Goal: Task Accomplishment & Management: Use online tool/utility

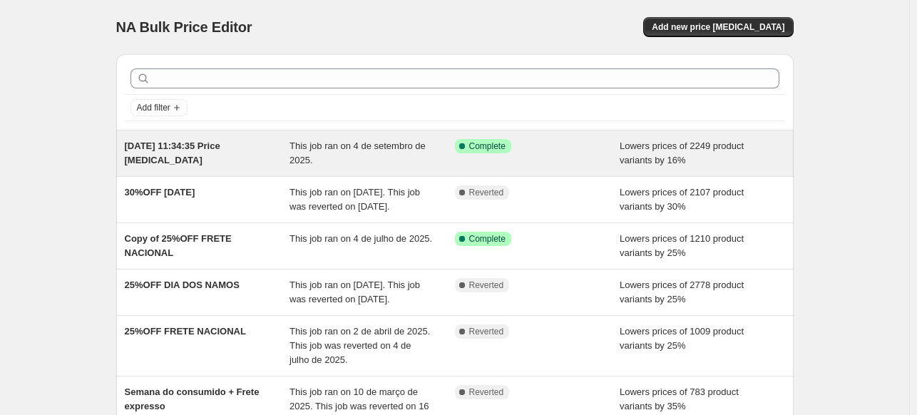
click at [329, 152] on div "This job ran on 4 de setembro de 2025." at bounding box center [372, 153] width 165 height 29
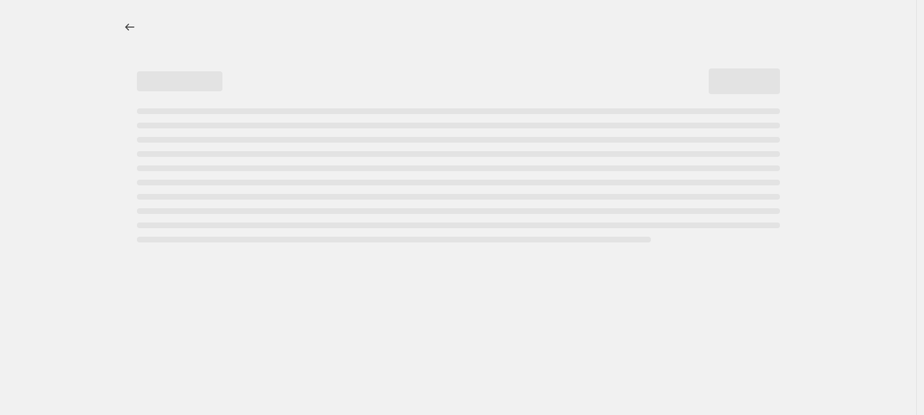
select select "percentage"
select select "tag"
select select "not_equal"
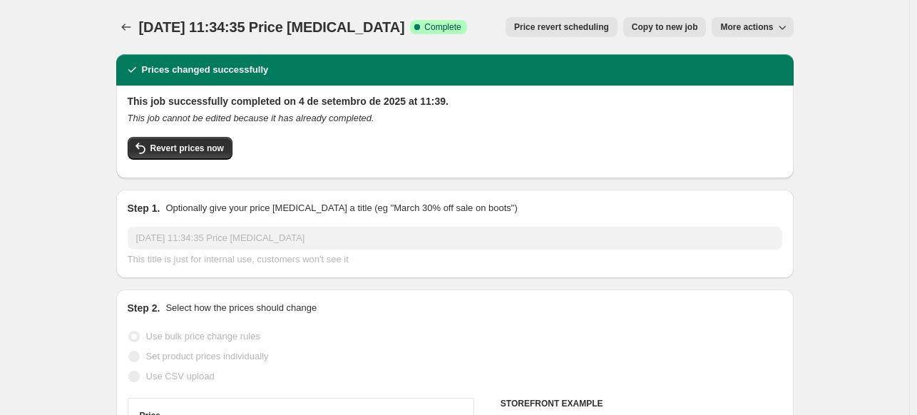
click at [779, 21] on icon "button" at bounding box center [782, 27] width 14 height 14
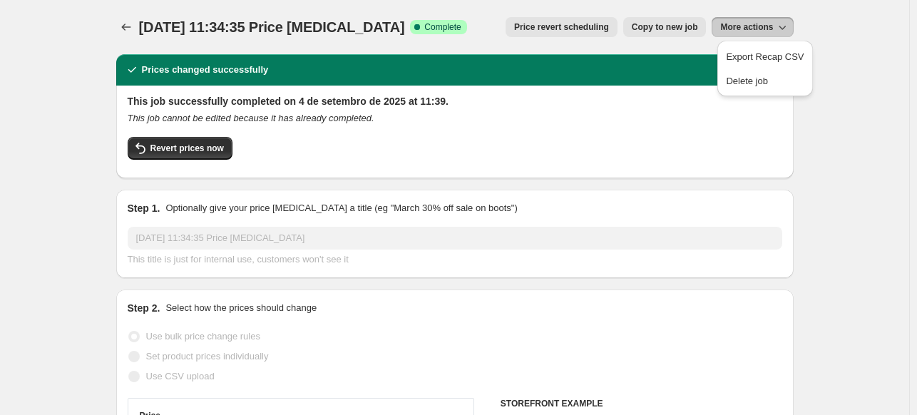
click at [603, 9] on div "[DATE] 11:34:35 Price [MEDICAL_DATA]. This page is ready [DATE] 11:34:35 Price …" at bounding box center [454, 27] width 677 height 54
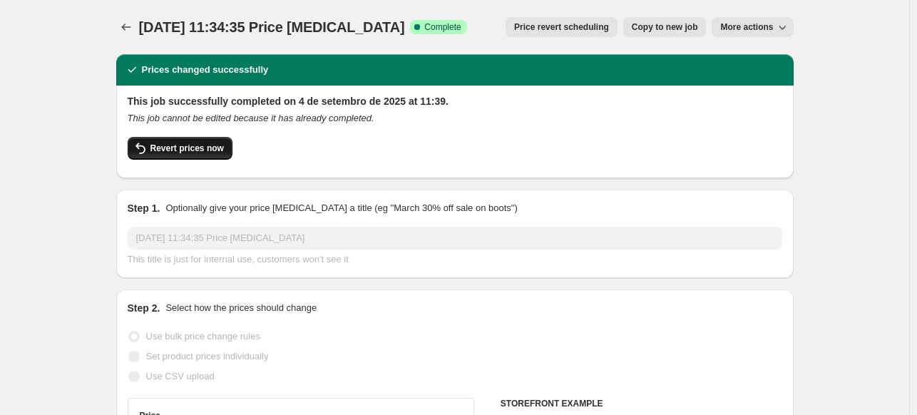
click at [183, 150] on span "Revert prices now" at bounding box center [186, 148] width 73 height 11
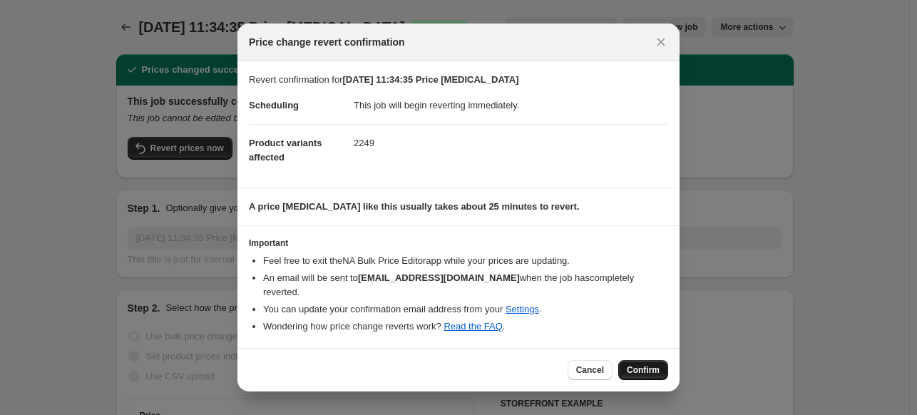
click at [645, 364] on span "Confirm" at bounding box center [643, 369] width 33 height 11
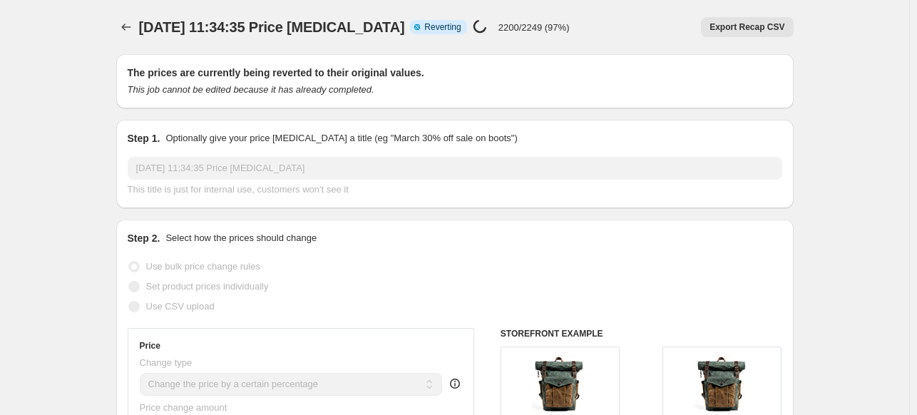
select select "percentage"
select select "tag"
select select "not_equal"
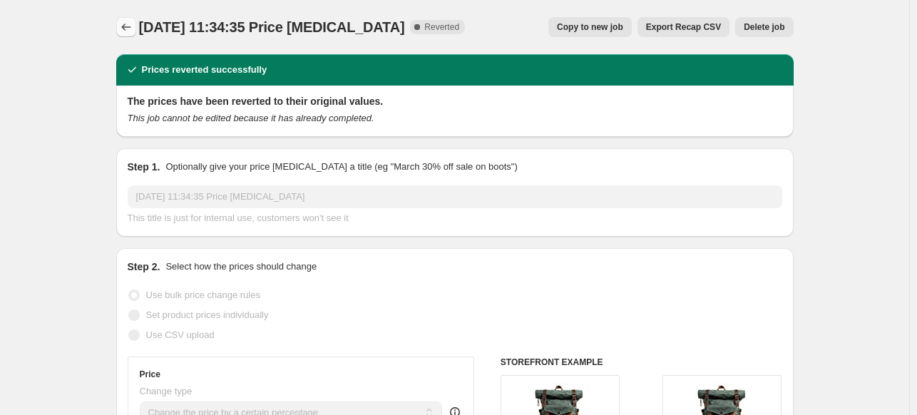
click at [131, 31] on icon "Price change jobs" at bounding box center [126, 27] width 14 height 14
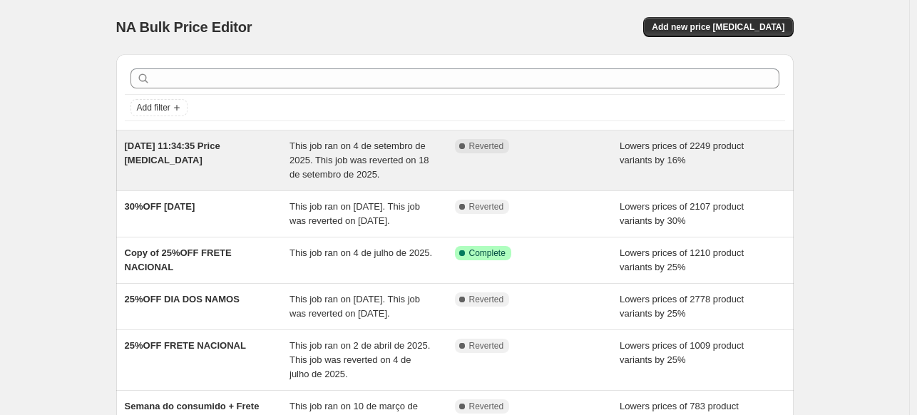
click at [172, 143] on span "[DATE] 11:34:35 Price [MEDICAL_DATA]" at bounding box center [173, 152] width 96 height 25
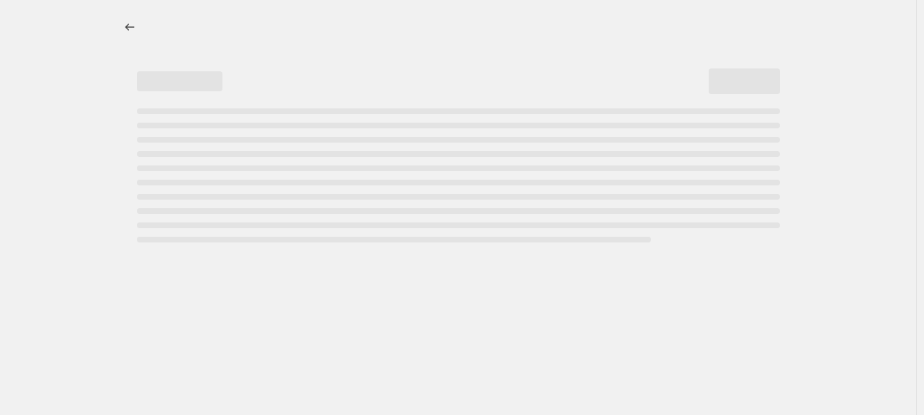
select select "percentage"
select select "tag"
select select "not_equal"
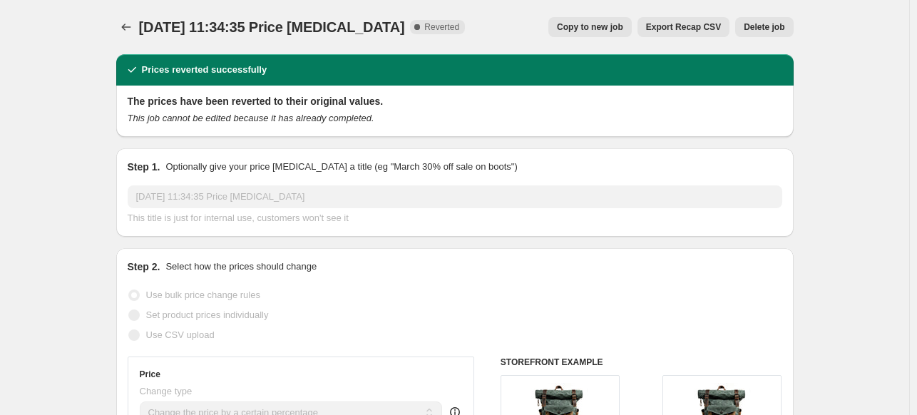
click at [565, 9] on div "[DATE] 11:34:35 Price [MEDICAL_DATA]. This page is ready [DATE] 11:34:35 Price …" at bounding box center [454, 27] width 677 height 54
click at [474, 6] on div "[DATE] 11:34:35 Price [MEDICAL_DATA]. This page is ready [DATE] 11:34:35 Price …" at bounding box center [454, 27] width 677 height 54
click at [623, 29] on span "Copy to new job" at bounding box center [590, 26] width 66 height 11
select select "percentage"
select select "tag"
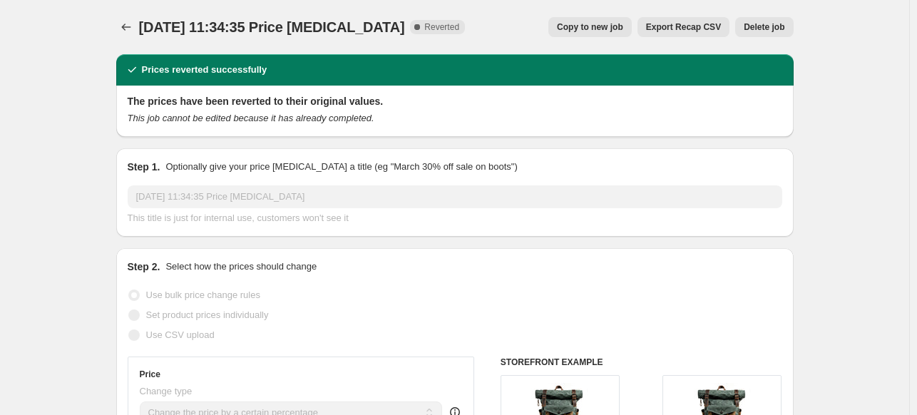
select select "not_equal"
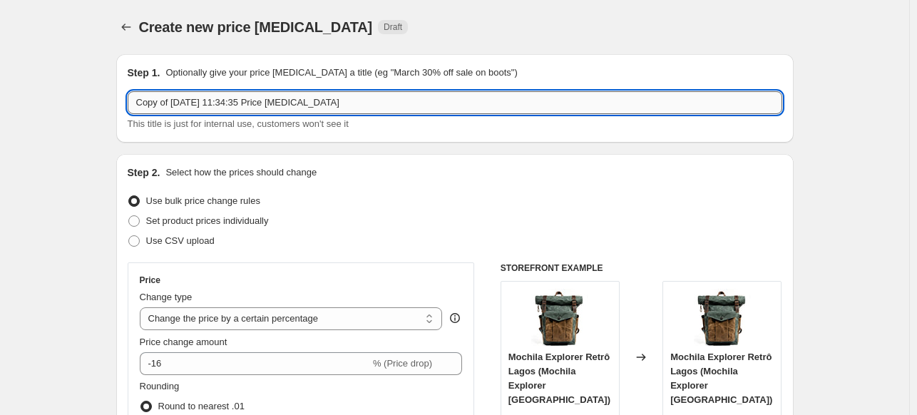
click at [149, 105] on input "Copy of [DATE] 11:34:35 Price [MEDICAL_DATA]" at bounding box center [455, 102] width 655 height 23
click at [150, 105] on input "Copy of [DATE] 11:34:35 Price [MEDICAL_DATA]" at bounding box center [455, 102] width 655 height 23
click at [151, 105] on input "Copy of [DATE] 11:34:35 Price [MEDICAL_DATA]" at bounding box center [455, 102] width 655 height 23
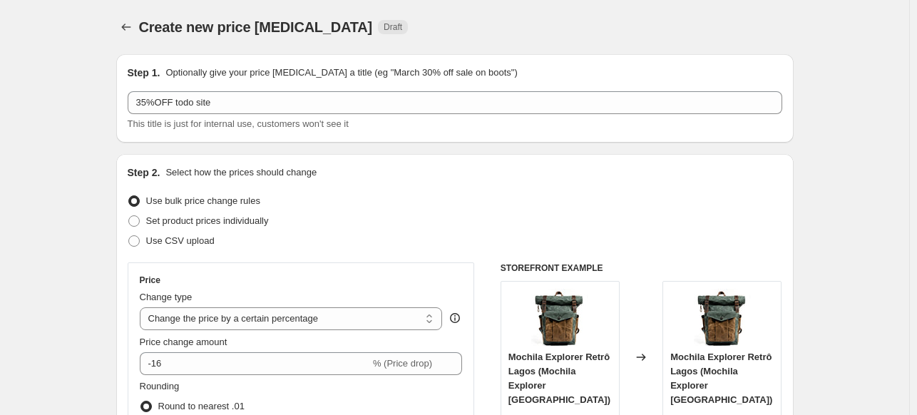
click at [277, 138] on div "Step 1. Optionally give your price [MEDICAL_DATA] a title (eg "March 30% off sa…" at bounding box center [454, 98] width 677 height 88
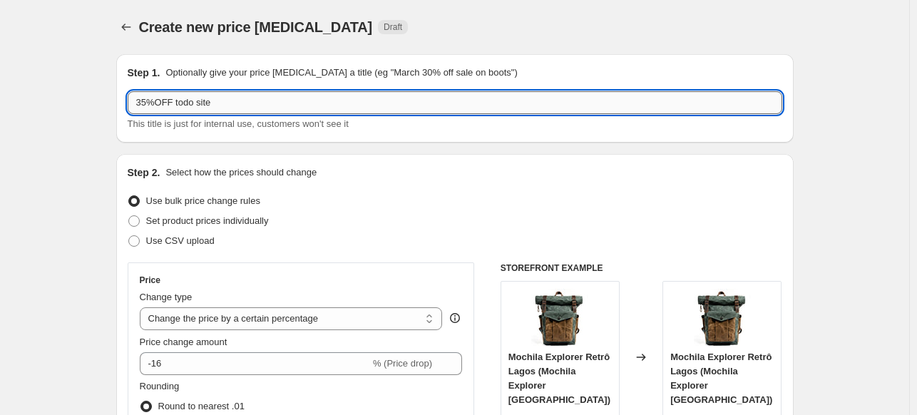
click at [159, 103] on input "35%OFF todo site" at bounding box center [455, 102] width 655 height 23
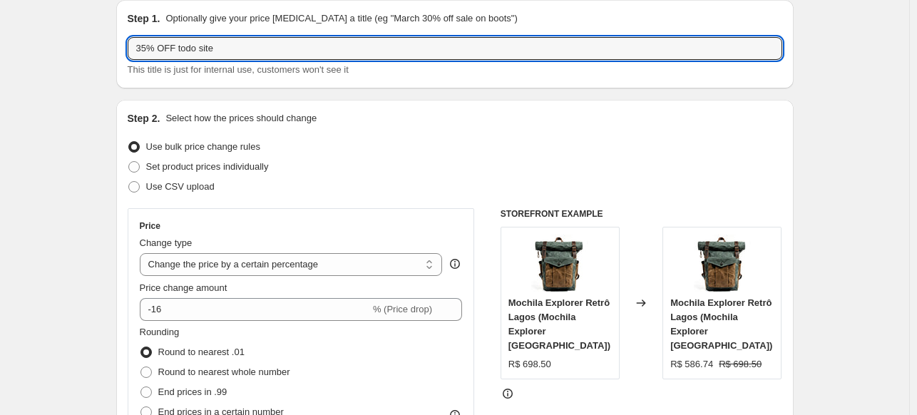
scroll to position [143, 0]
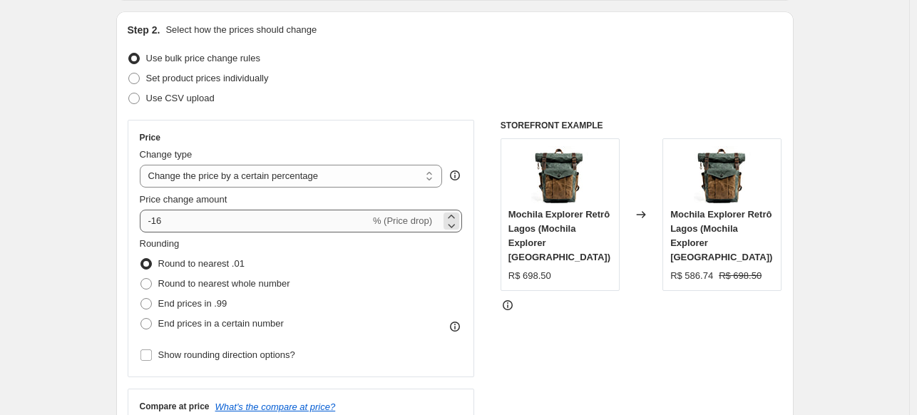
type input "35% OFF todo site"
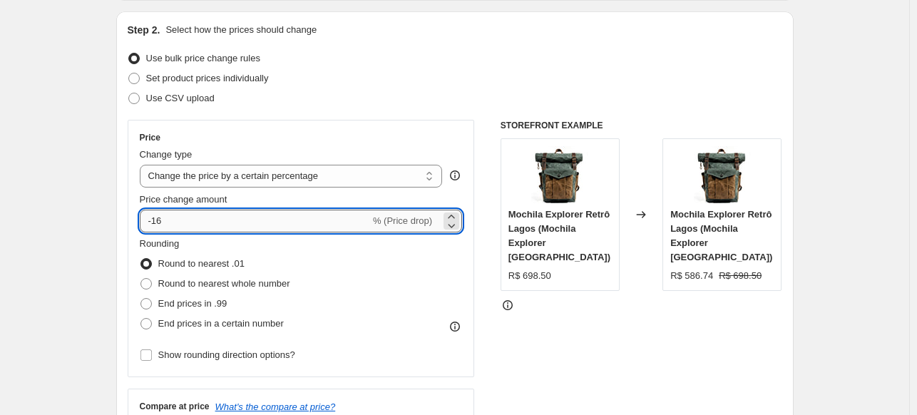
drag, startPoint x: 183, startPoint y: 223, endPoint x: 157, endPoint y: 222, distance: 25.7
click at [157, 222] on input "-16" at bounding box center [255, 221] width 230 height 23
type input "-35"
click at [227, 243] on fieldset "Rounding Round to nearest .01 Round to nearest whole number End prices in .99 E…" at bounding box center [215, 285] width 150 height 97
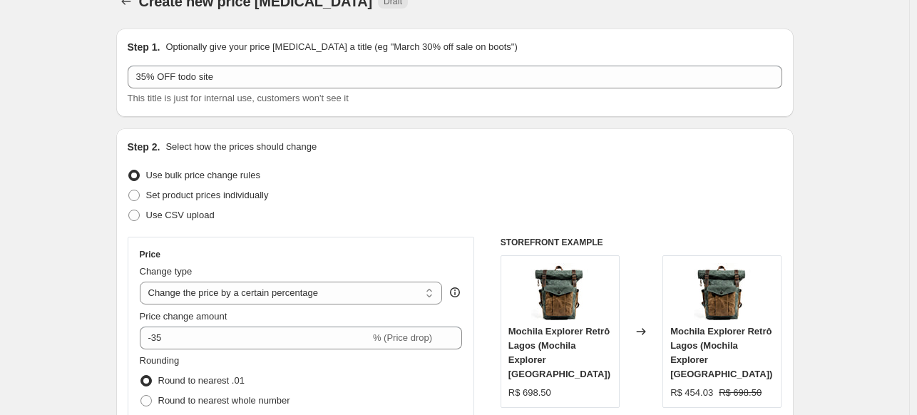
scroll to position [0, 0]
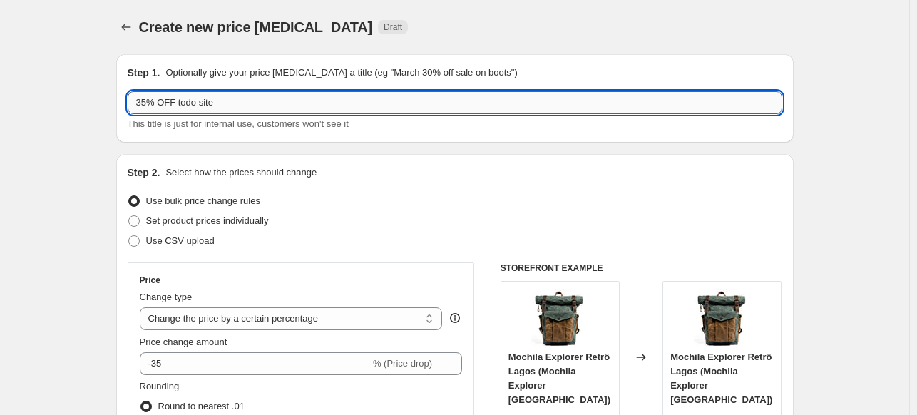
click at [237, 104] on input "35% OFF todo site" at bounding box center [455, 102] width 655 height 23
type input "35% OFF todo site / Excluído Estoque Nacional"
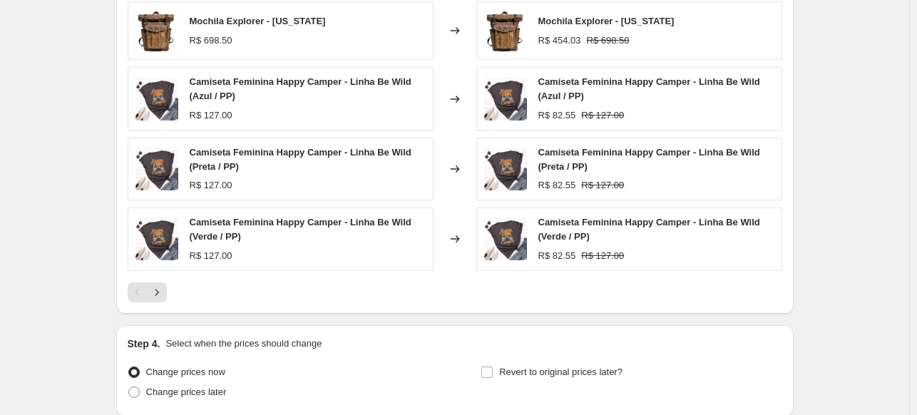
scroll to position [1187, 0]
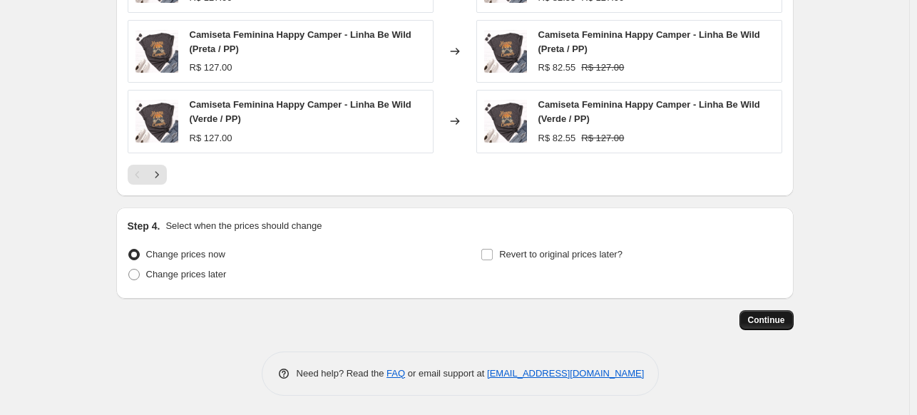
click at [762, 317] on span "Continue" at bounding box center [766, 320] width 37 height 11
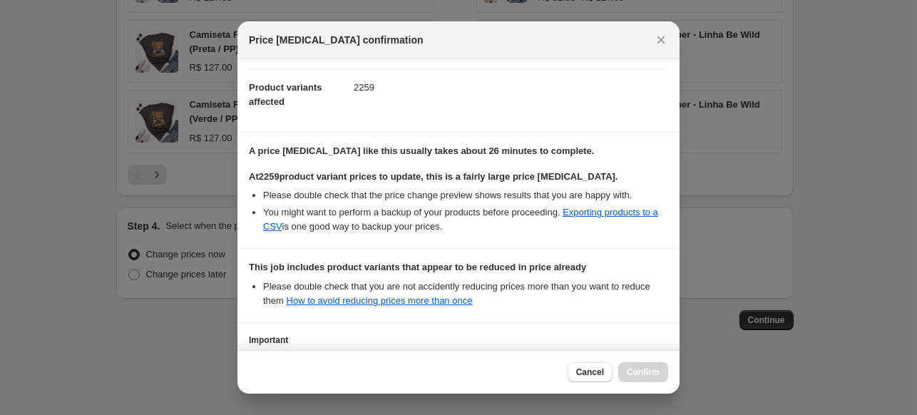
scroll to position [262, 0]
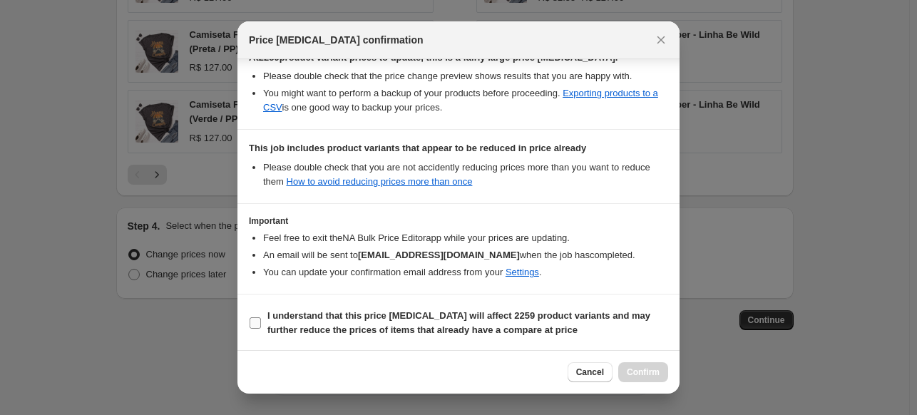
click at [251, 324] on input "I understand that this price [MEDICAL_DATA] will affect 2259 product variants a…" at bounding box center [255, 322] width 11 height 11
checkbox input "true"
click at [642, 377] on span "Confirm" at bounding box center [643, 372] width 33 height 11
type input "35% OFF todo site / Excluído Estoque Nacional"
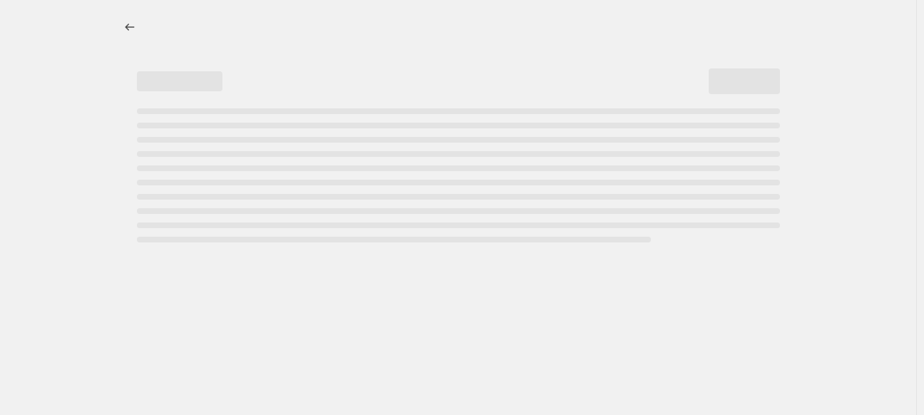
select select "percentage"
select select "tag"
select select "not_equal"
